Goal: Task Accomplishment & Management: Use online tool/utility

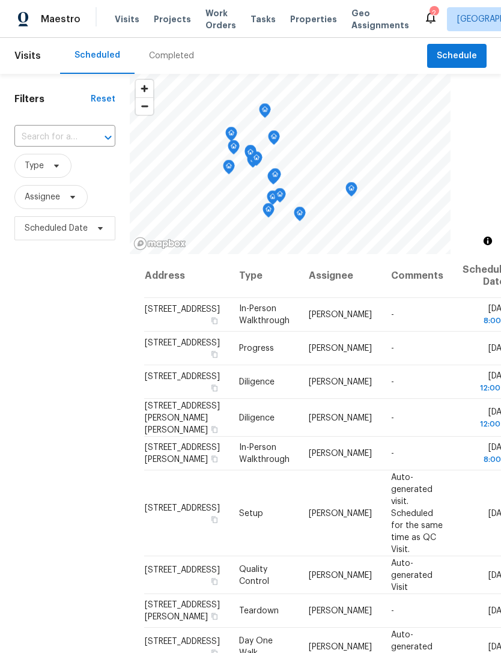
click at [429, 15] on div "2" at bounding box center [433, 13] width 8 height 12
click at [423, 12] on icon at bounding box center [430, 17] width 14 height 14
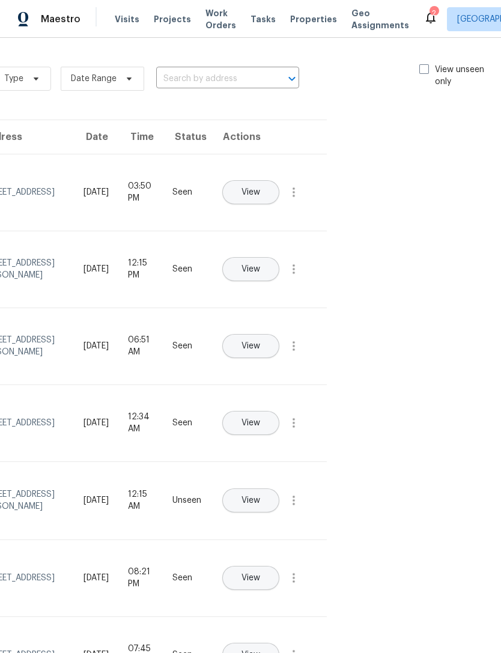
scroll to position [0, 135]
click at [420, 73] on span at bounding box center [425, 69] width 10 height 10
click at [420, 71] on input "View unseen only" at bounding box center [424, 68] width 8 height 8
checkbox input "true"
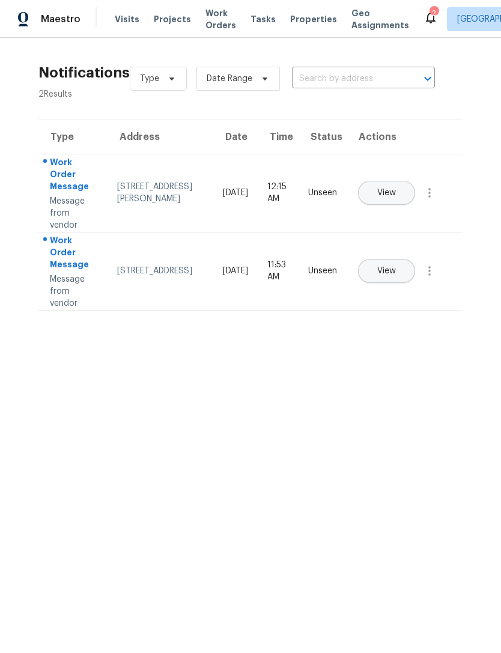
scroll to position [0, 0]
click at [292, 18] on span "Properties" at bounding box center [313, 19] width 47 height 12
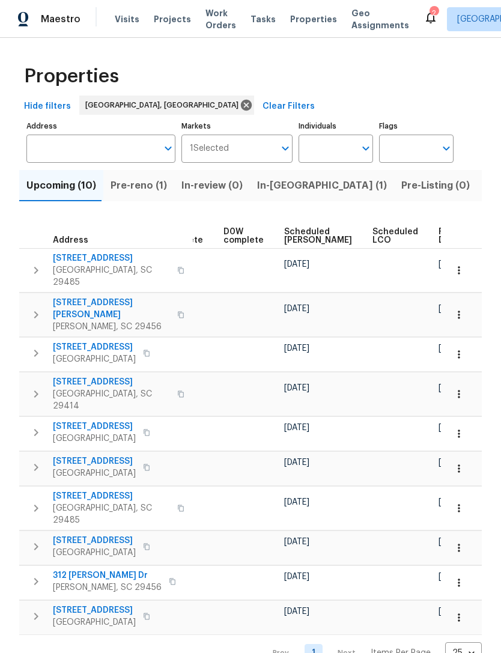
scroll to position [0, 301]
